Goal: Task Accomplishment & Management: Use online tool/utility

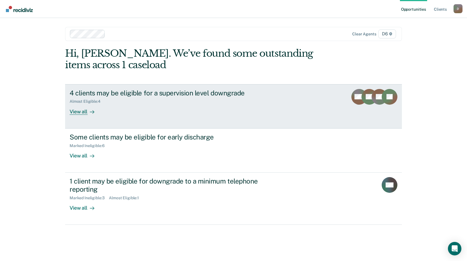
click at [80, 110] on div "View all" at bounding box center [85, 109] width 31 height 11
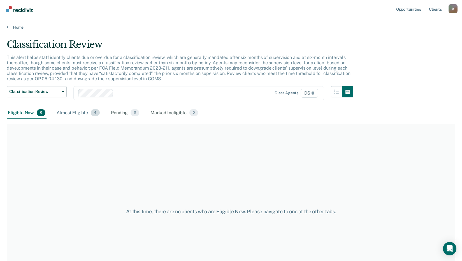
click at [76, 114] on div "Almost Eligible 4" at bounding box center [78, 113] width 45 height 12
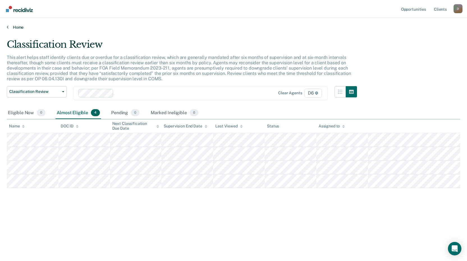
click at [12, 26] on link "Home" at bounding box center [233, 27] width 453 height 5
